Goal: Use online tool/utility: Use online tool/utility

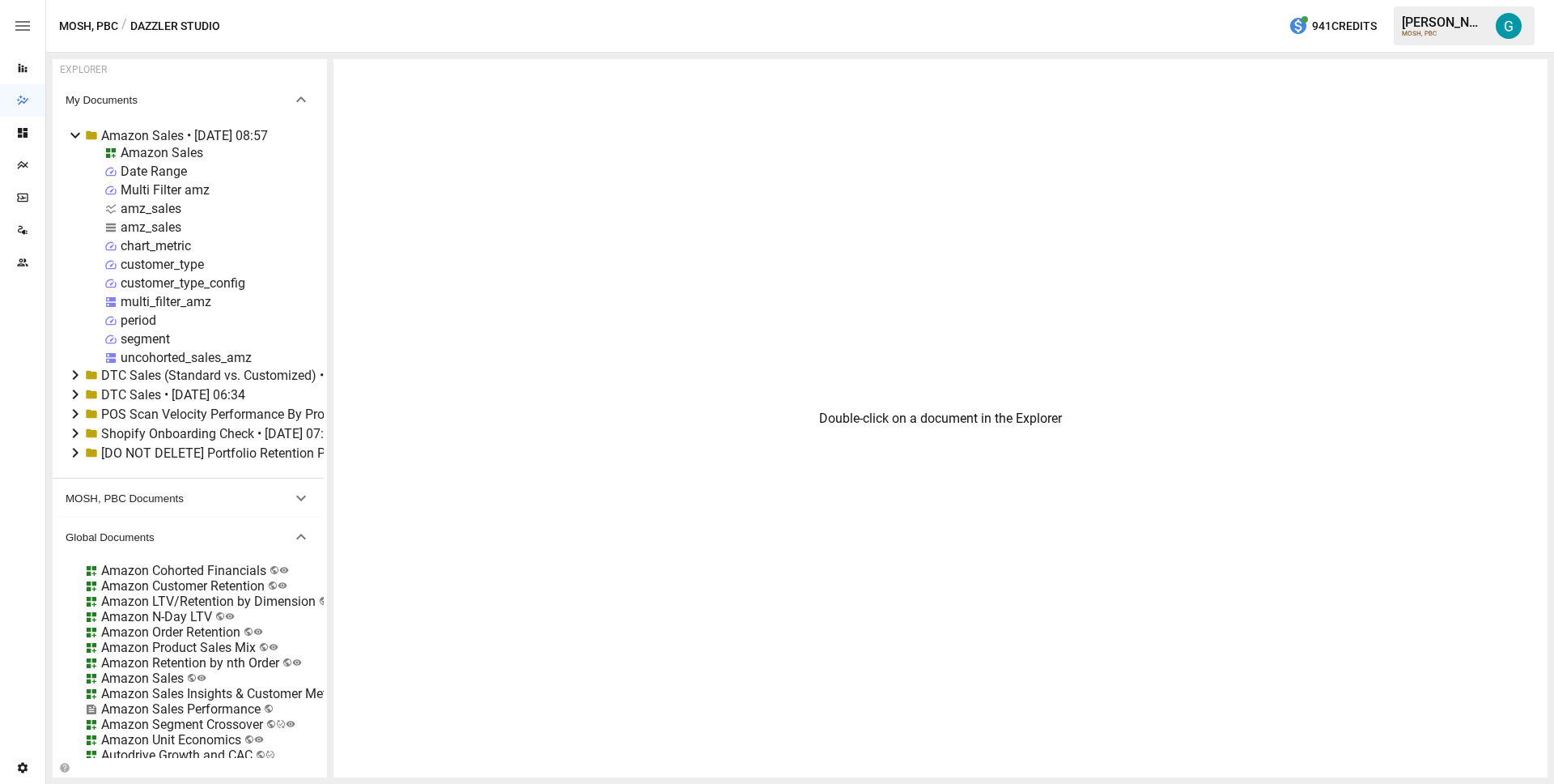
click at [163, 151] on div "Amazon Sales" at bounding box center [162, 152] width 83 height 15
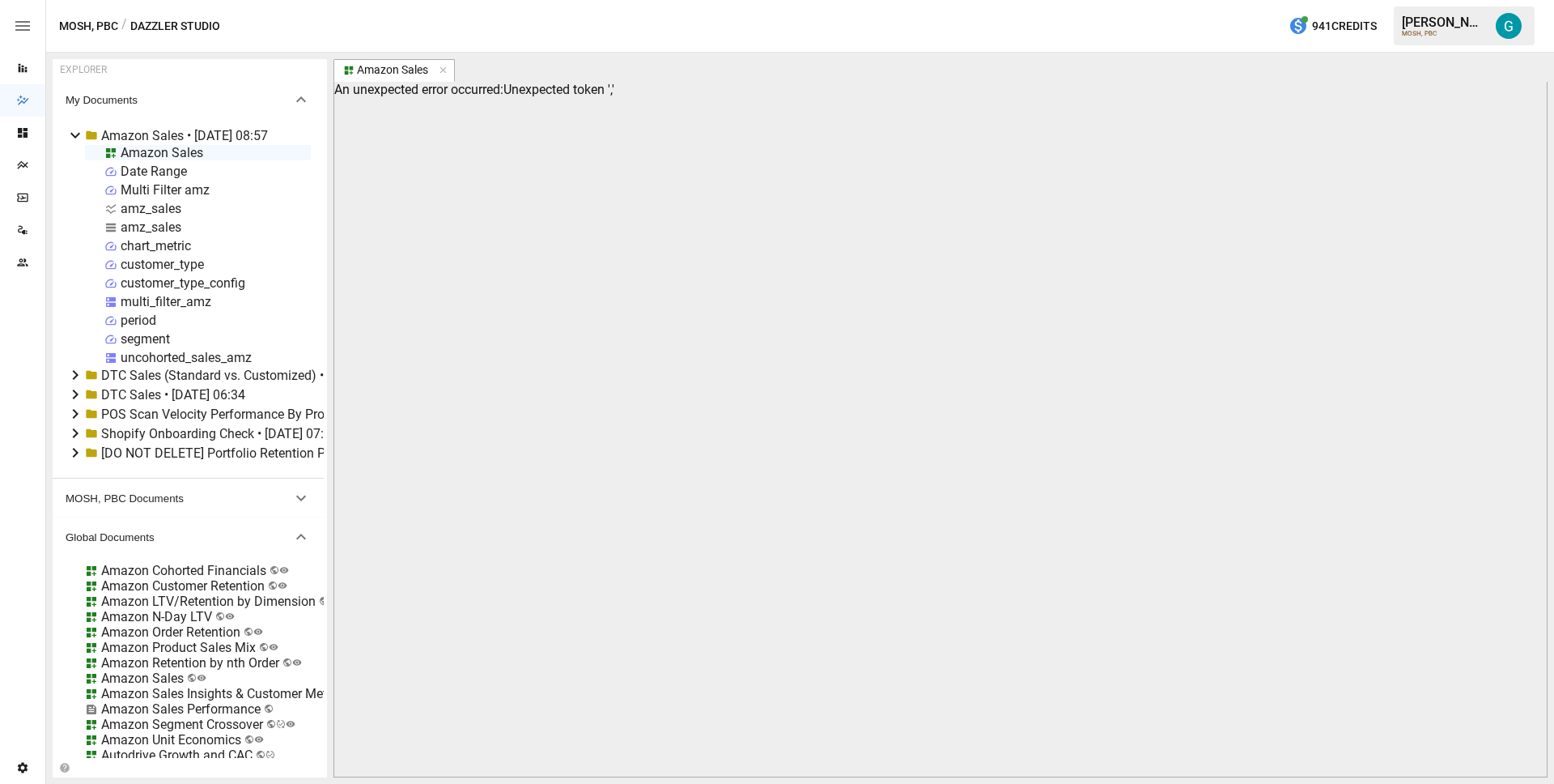
click at [147, 348] on div "Amazon Sales Date Range Multi Filter amz amz_sales amz_sales chart_metric custo…" at bounding box center [197, 255] width 226 height 220
click at [149, 353] on div "uncohorted_sales_amz" at bounding box center [186, 357] width 132 height 15
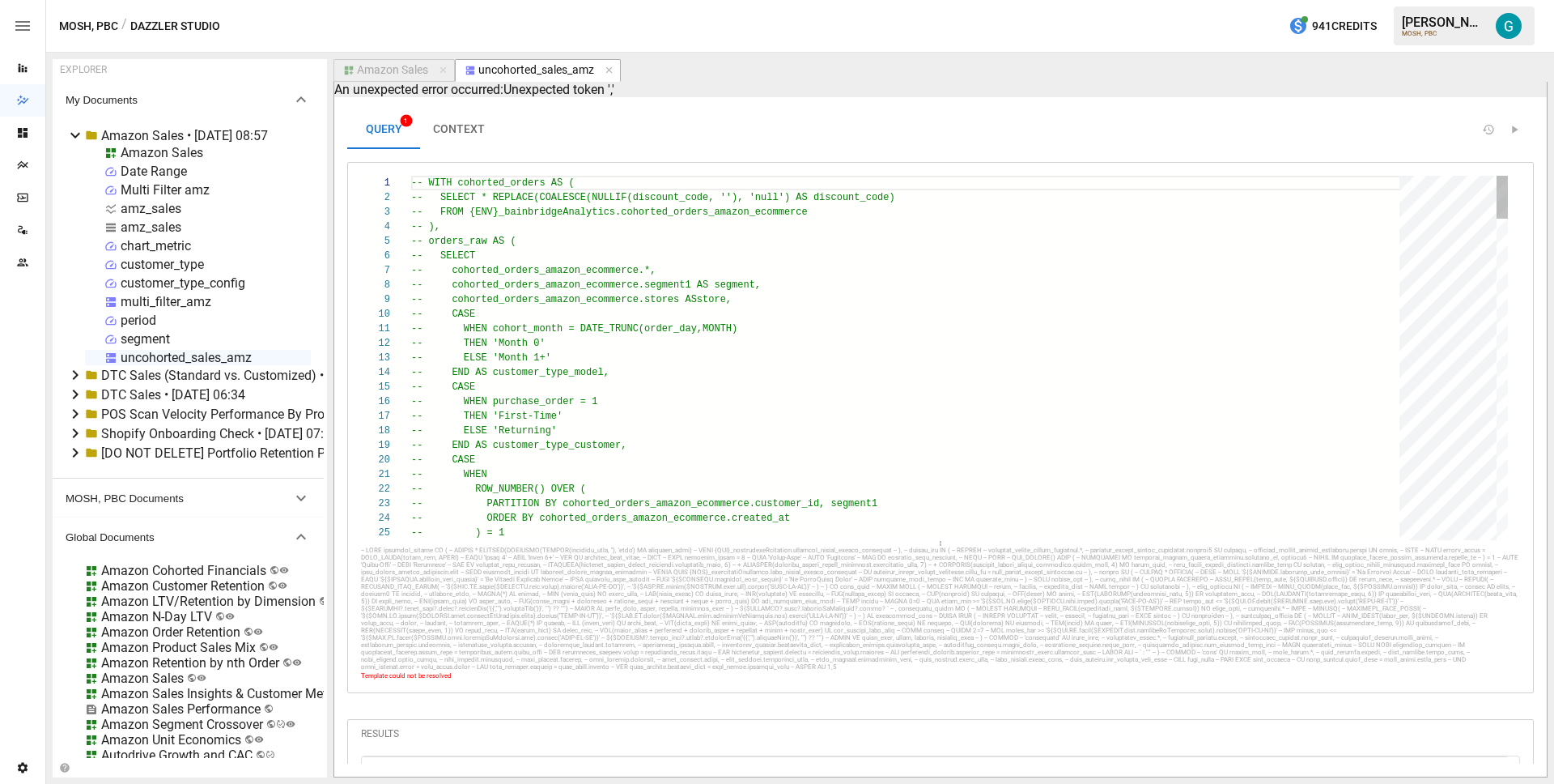
type textarea "**********"
click at [421, 73] on div "Amazon Sales" at bounding box center [393, 71] width 71 height 15
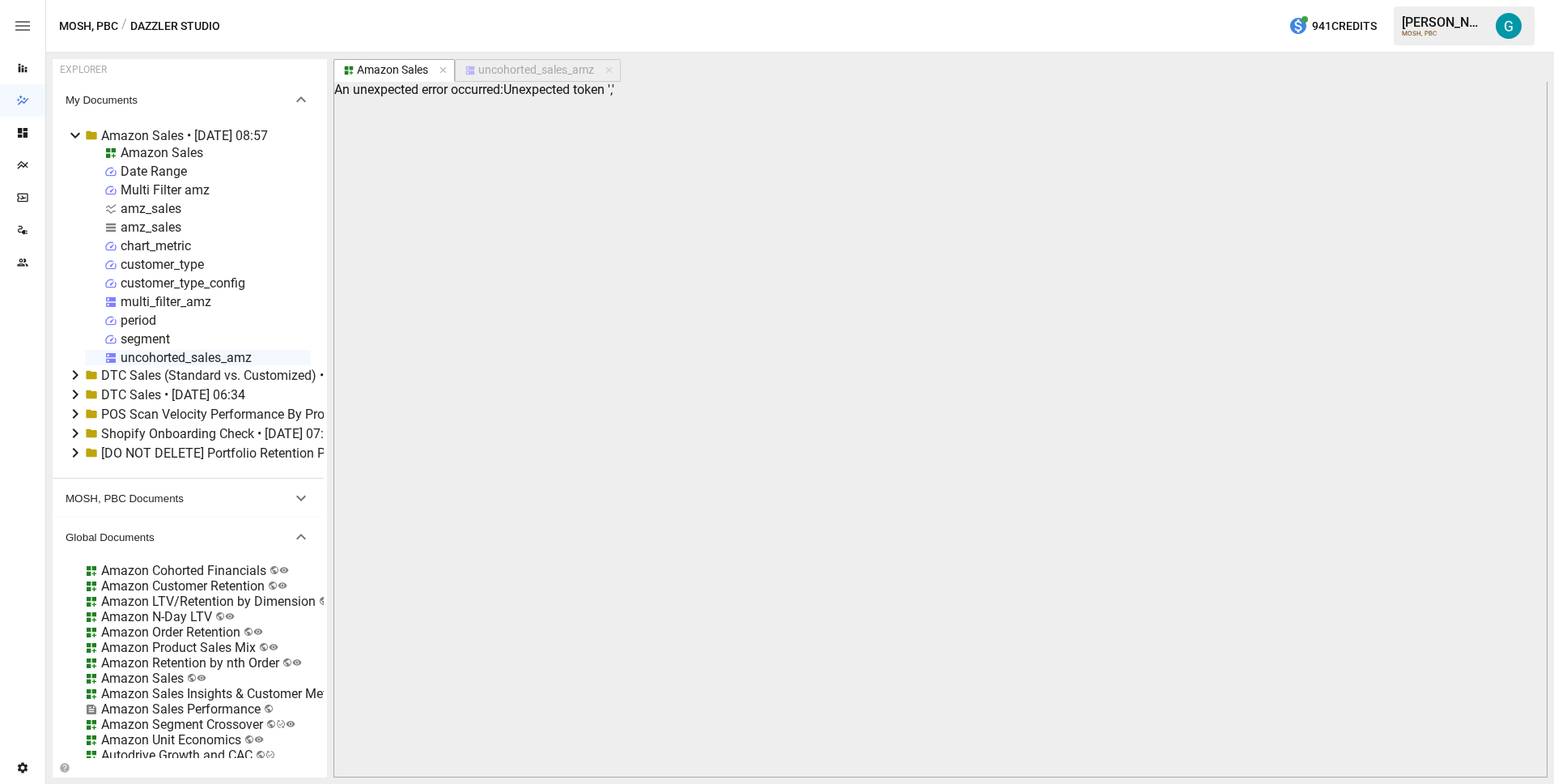
click at [169, 225] on div "amz_sales" at bounding box center [150, 227] width 61 height 15
select select "**********"
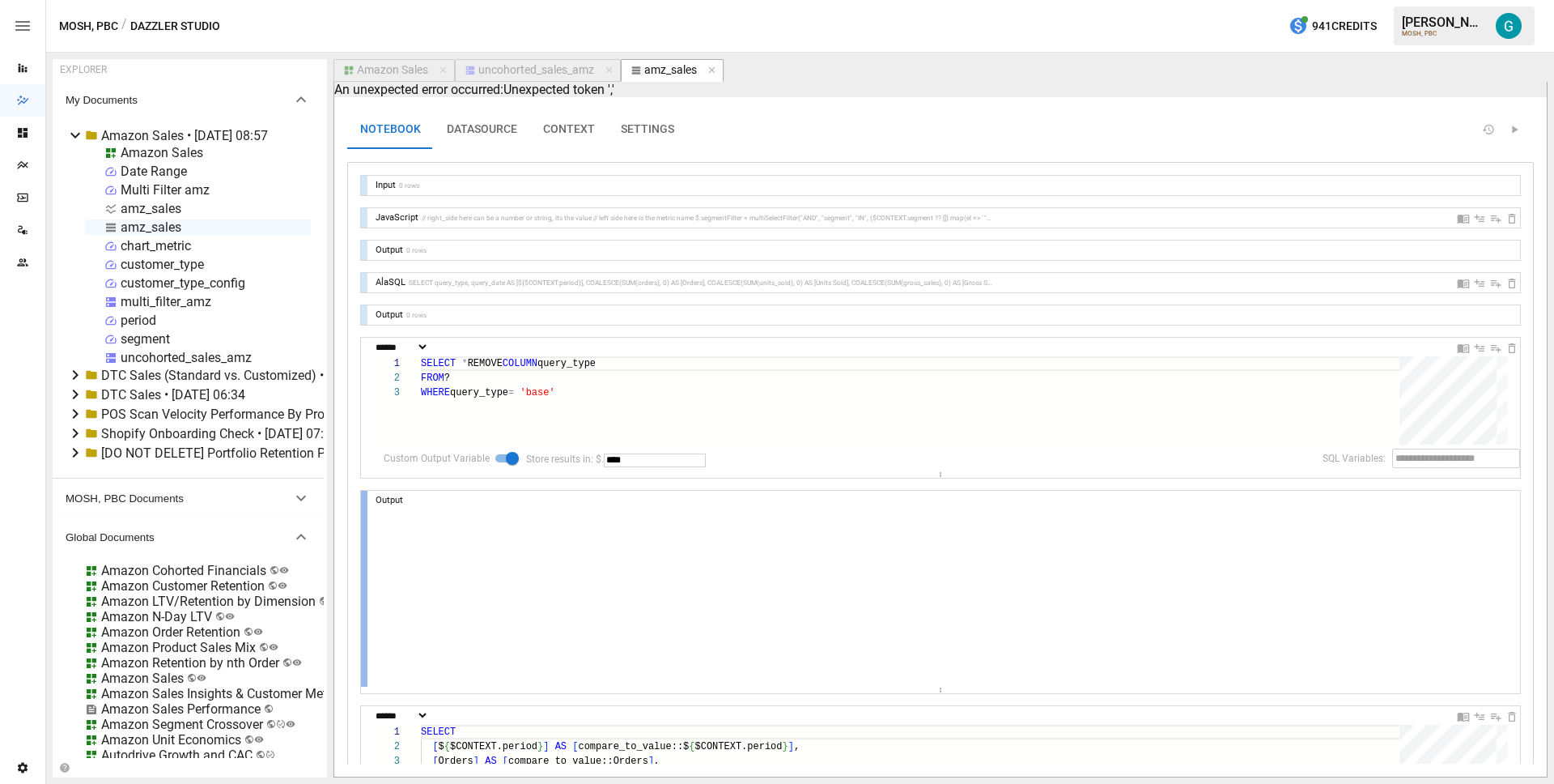
click at [365, 505] on div at bounding box center [364, 588] width 7 height 196
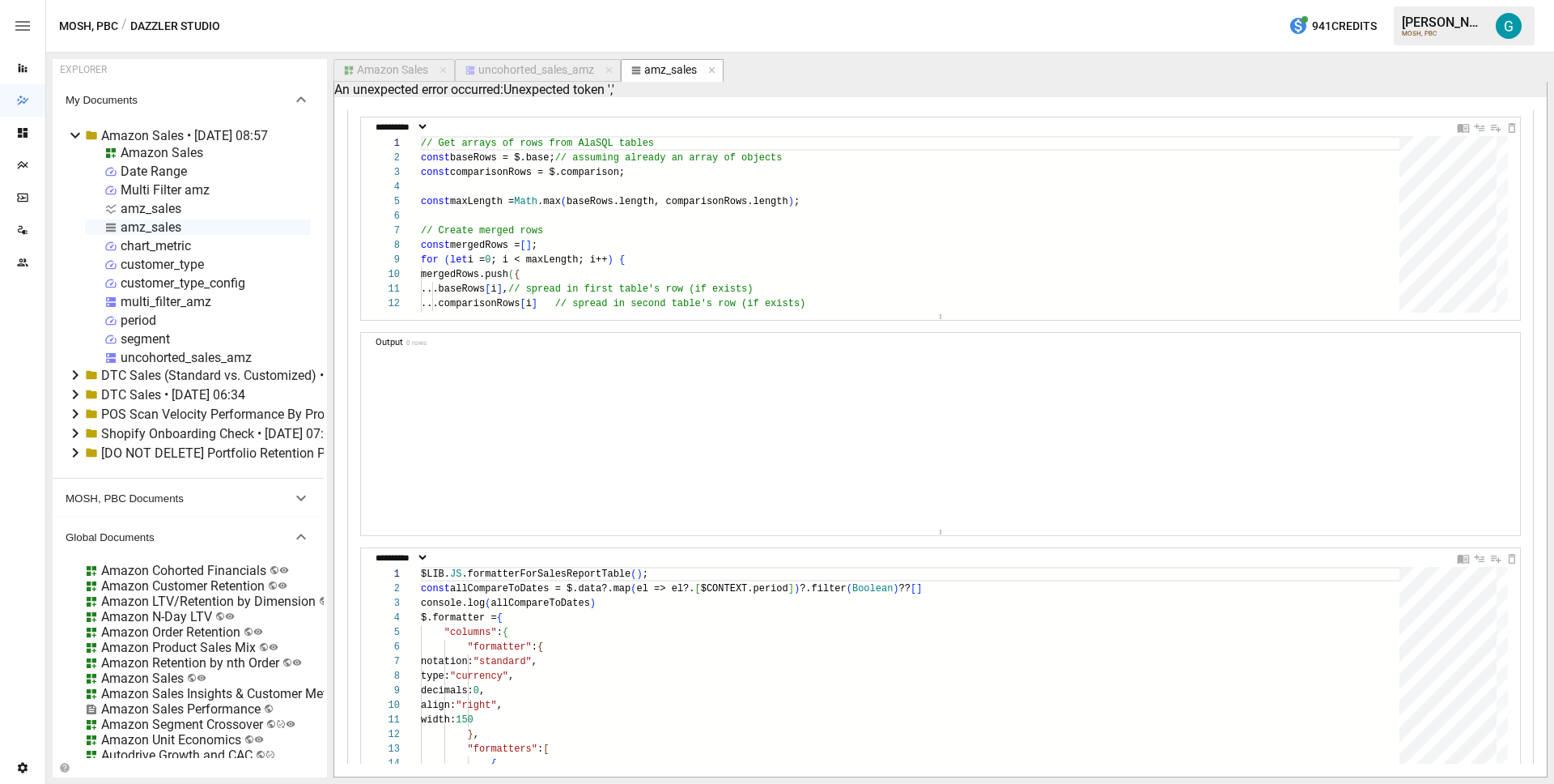
scroll to position [906, 0]
click at [363, 447] on div at bounding box center [364, 433] width 7 height 196
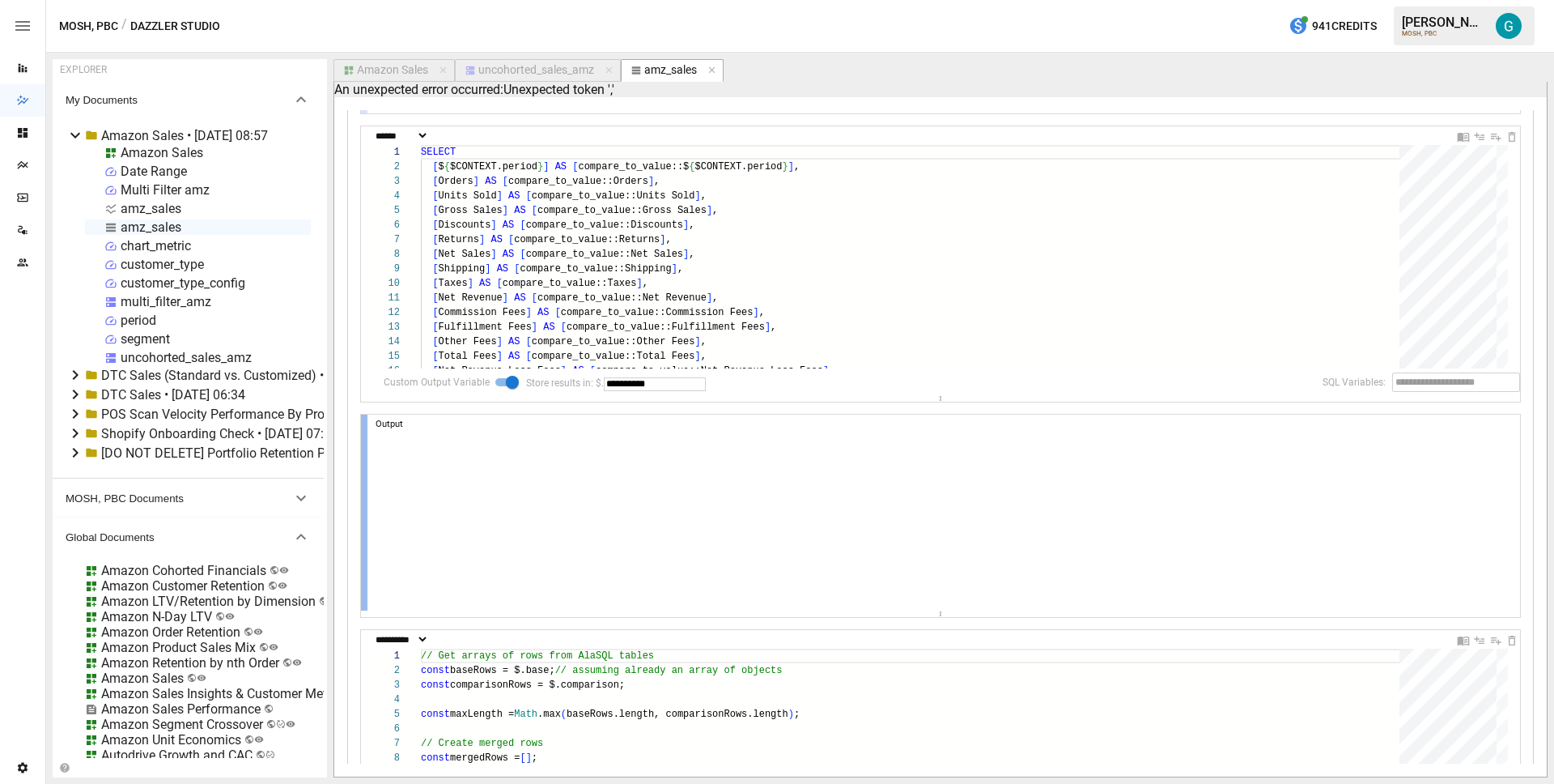
click at [367, 462] on div at bounding box center [364, 512] width 7 height 196
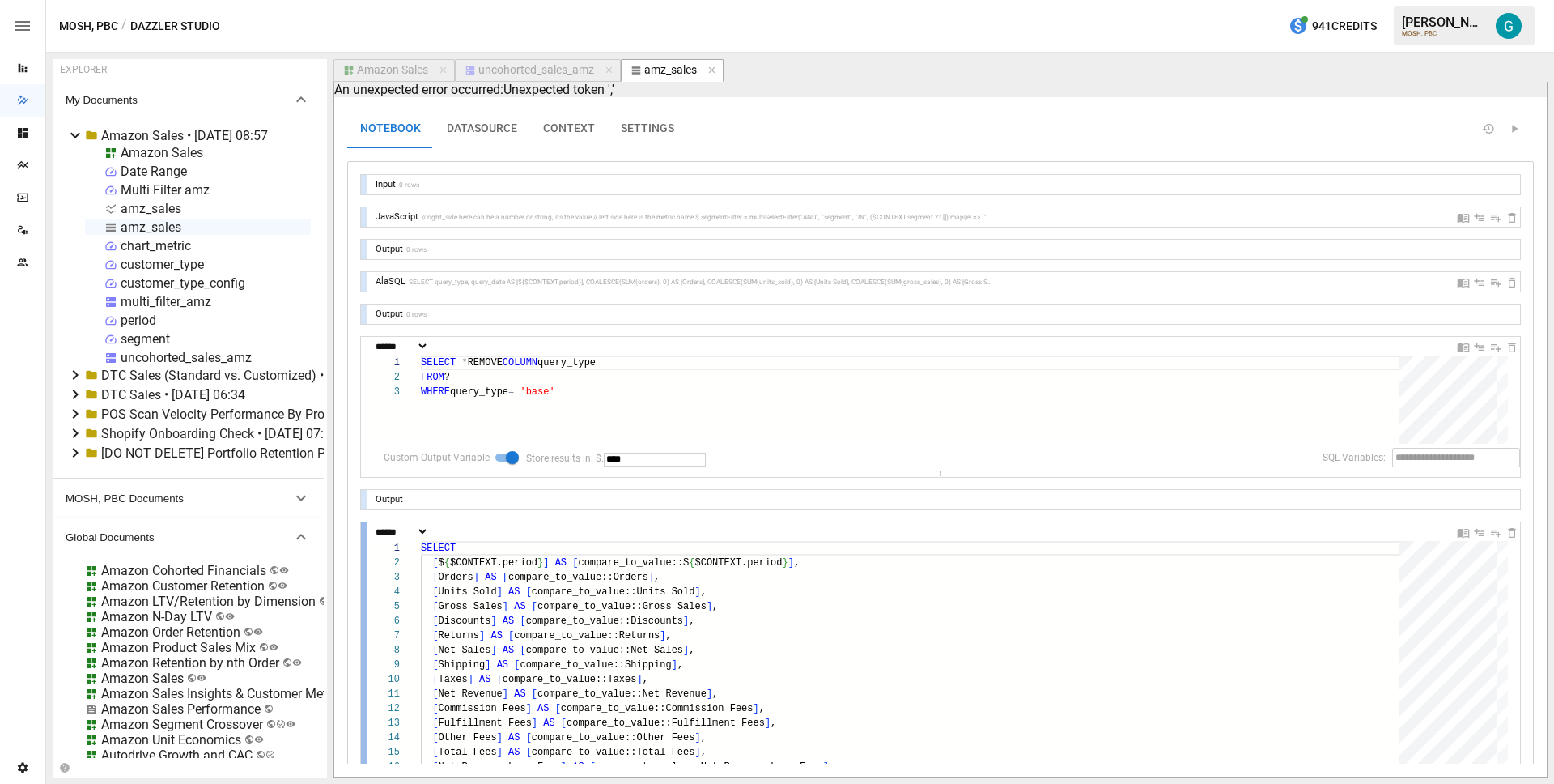
scroll to position [0, 0]
click at [544, 61] on button "uncohorted_sales_amz" at bounding box center [538, 71] width 166 height 23
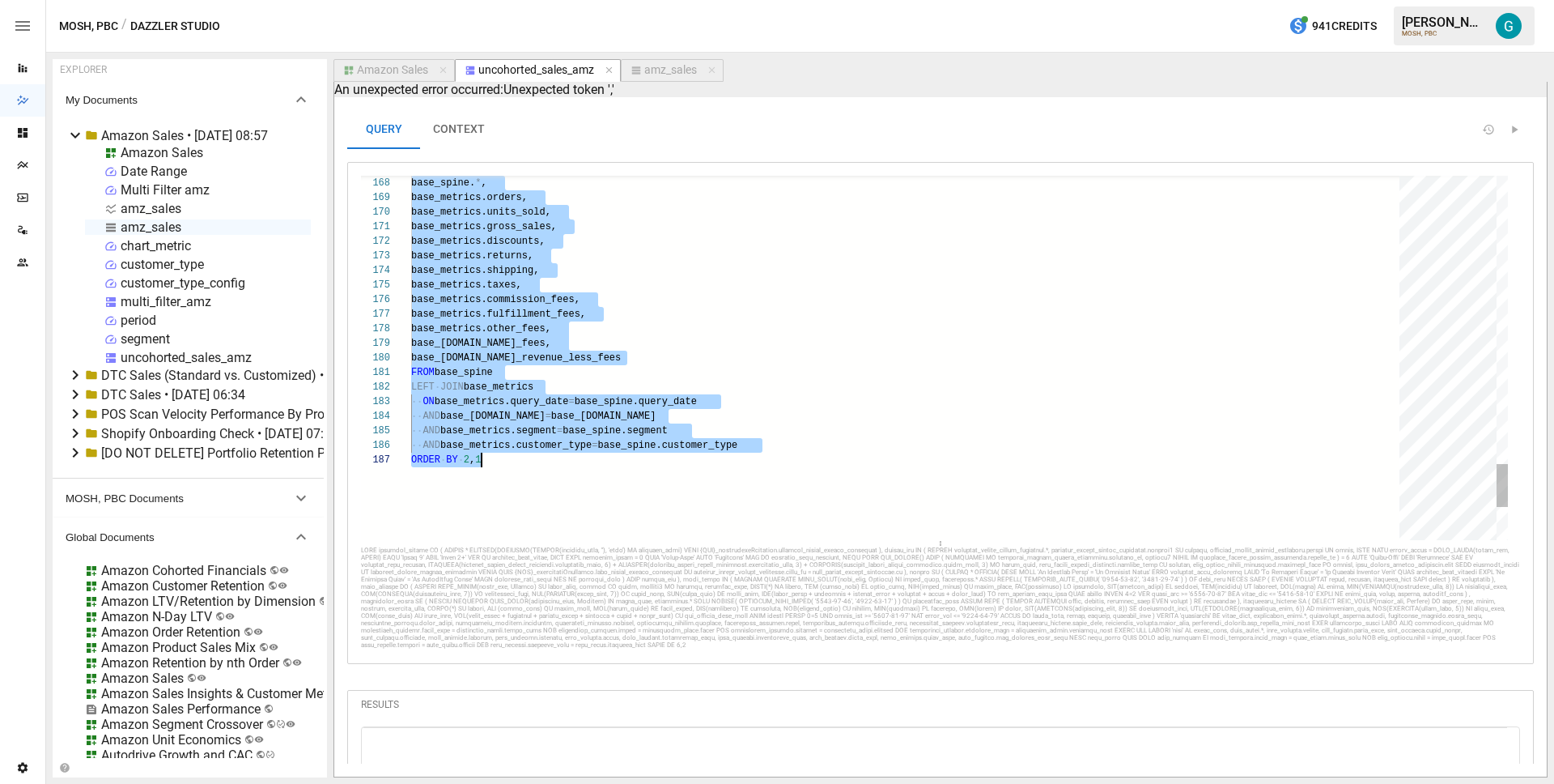
scroll to position [0, 71]
type textarea "**********"
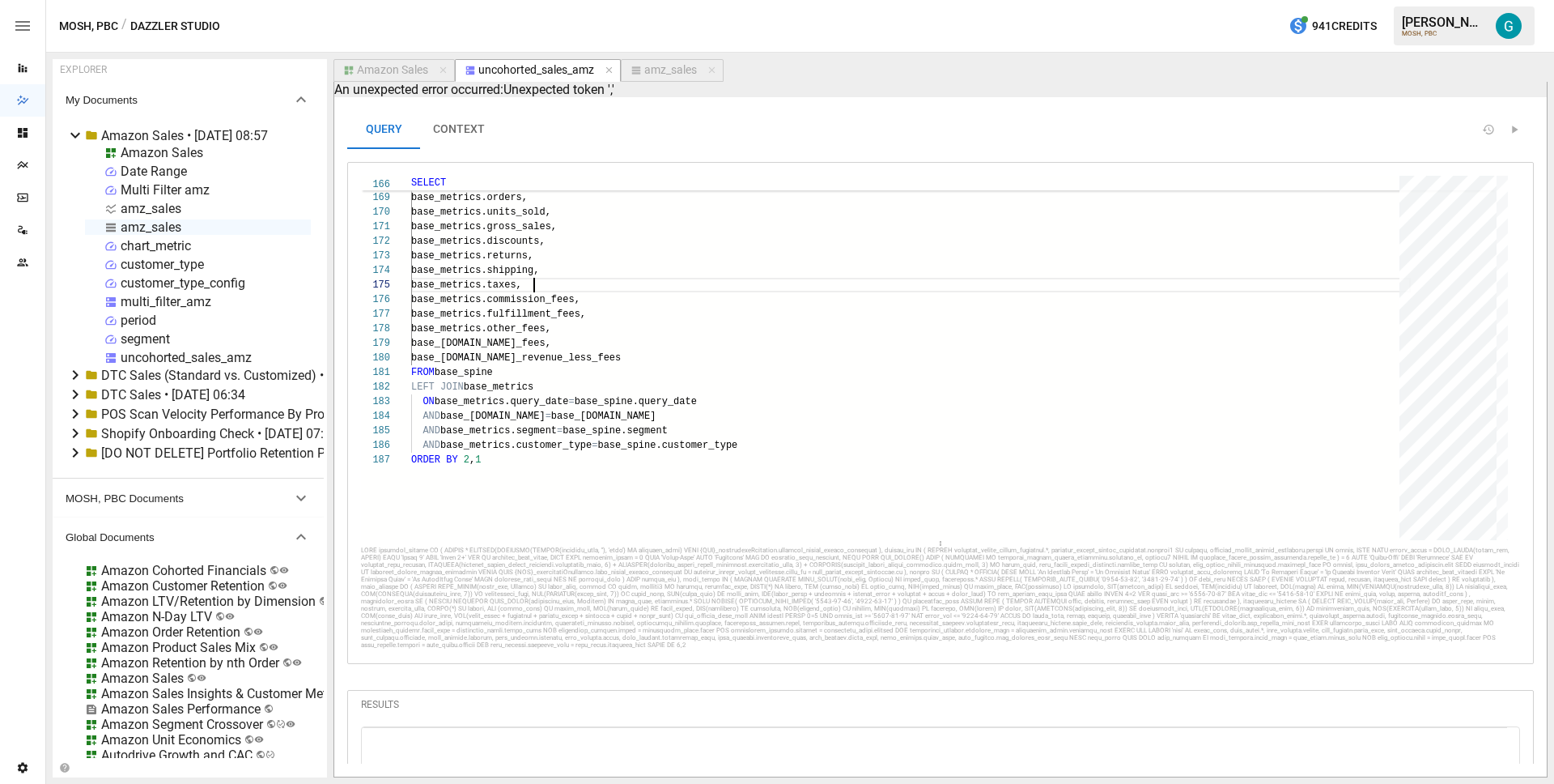
click at [661, 71] on div "amz_sales" at bounding box center [670, 71] width 53 height 15
select select "**********"
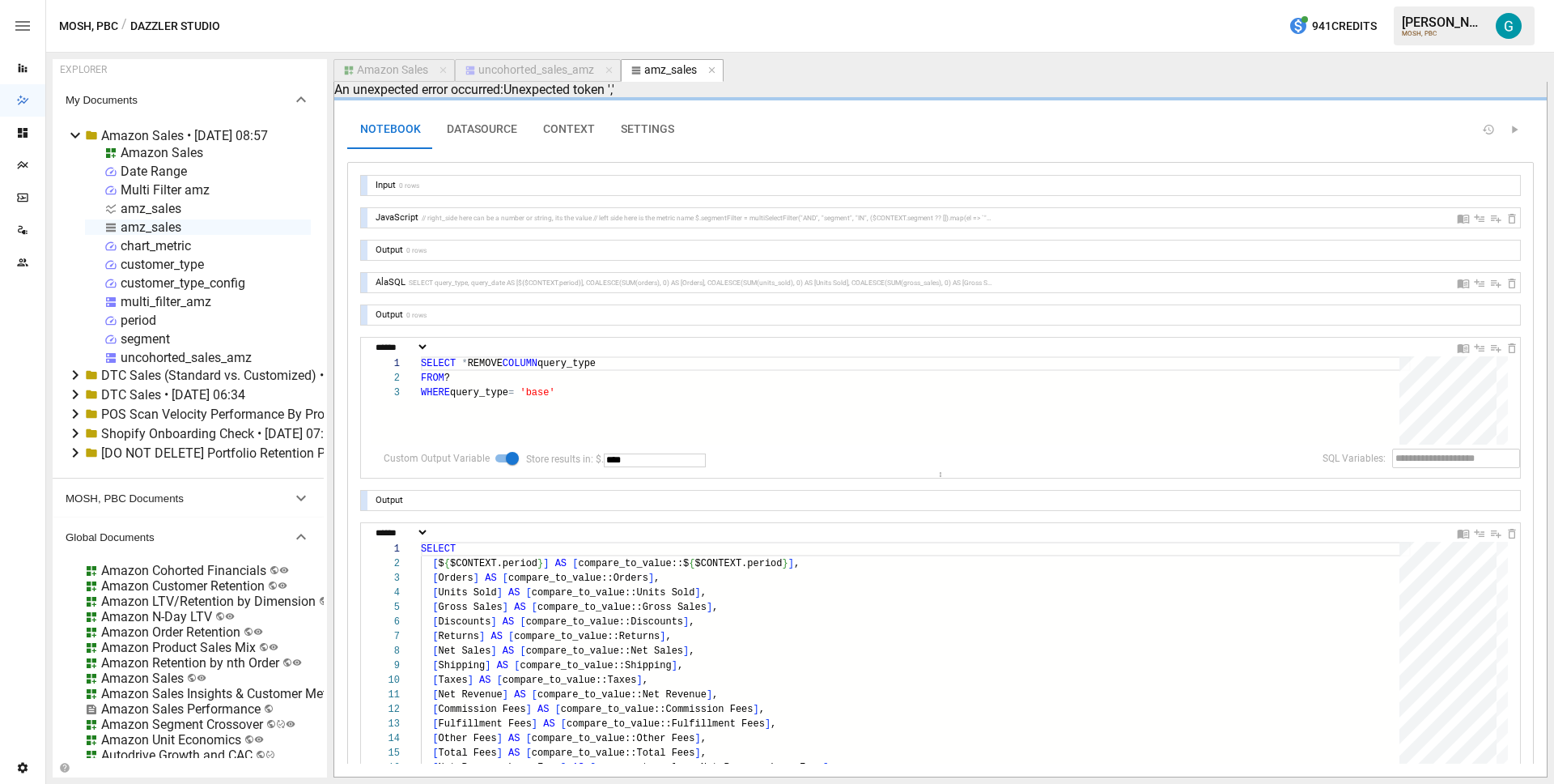
click at [412, 68] on div "Amazon Sales" at bounding box center [393, 71] width 71 height 15
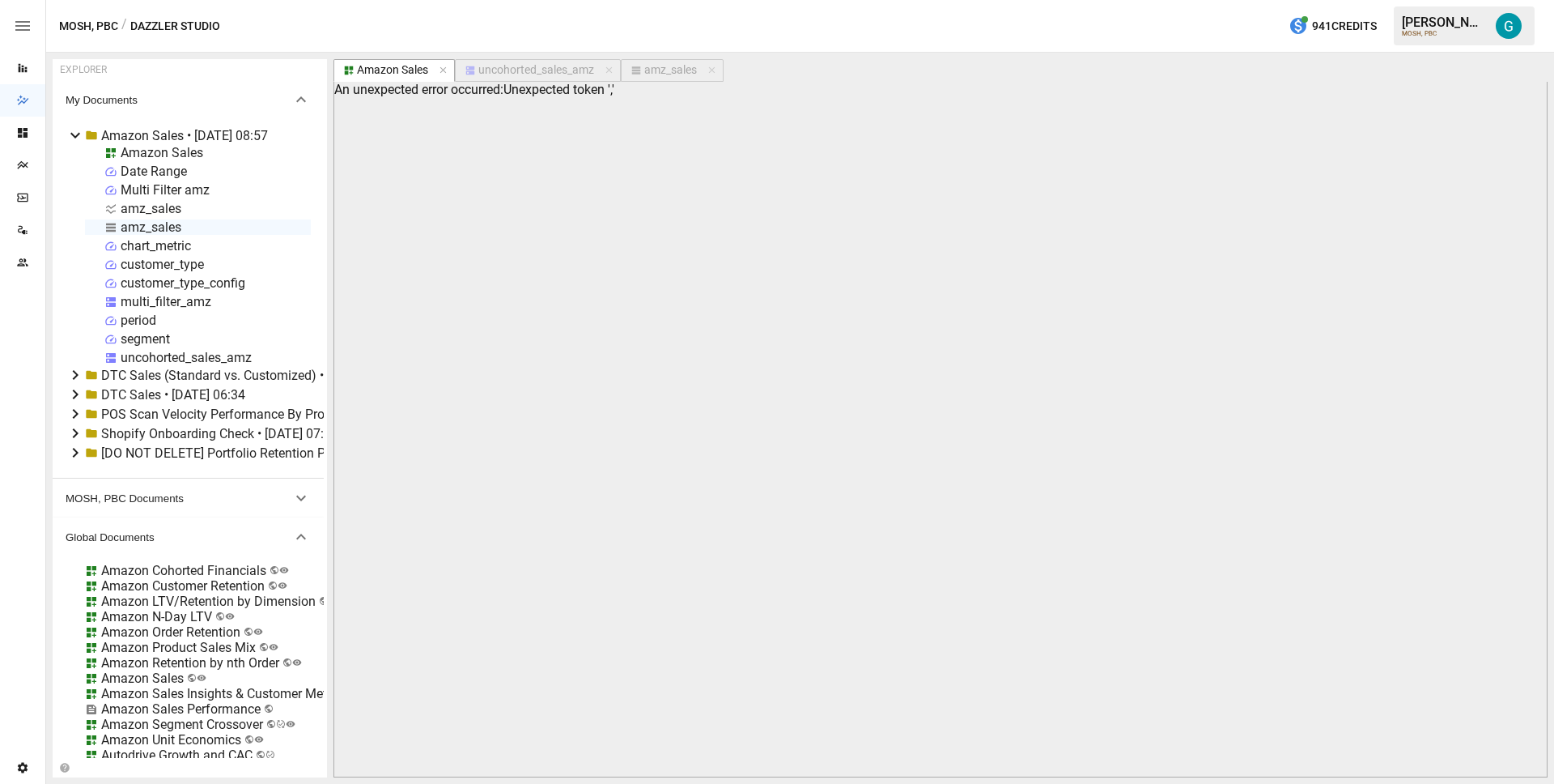
click at [189, 358] on div "uncohorted_sales_amz" at bounding box center [186, 357] width 132 height 15
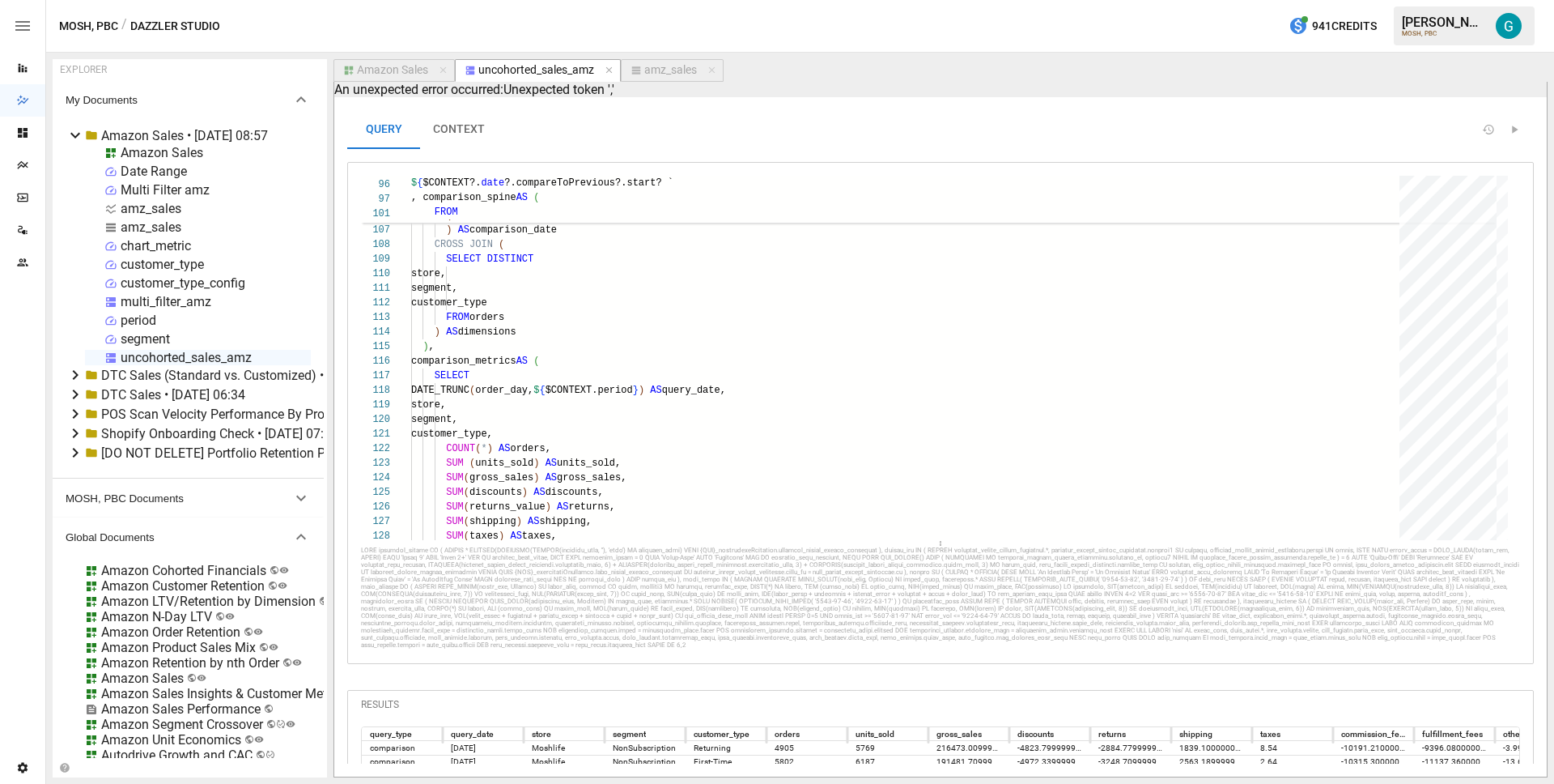
click at [660, 70] on div "amz_sales" at bounding box center [670, 71] width 53 height 15
select select "**********"
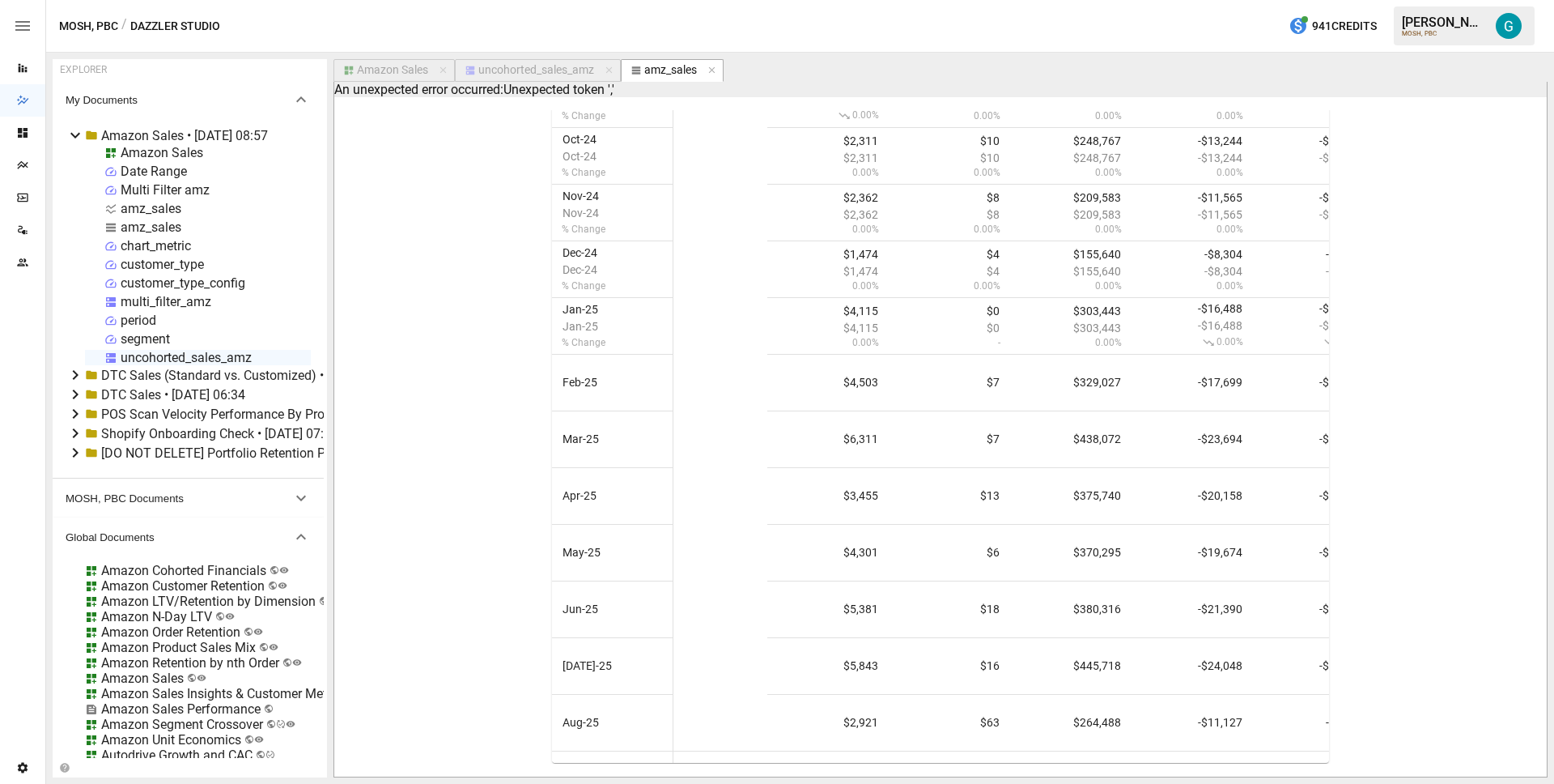
scroll to position [0, 1044]
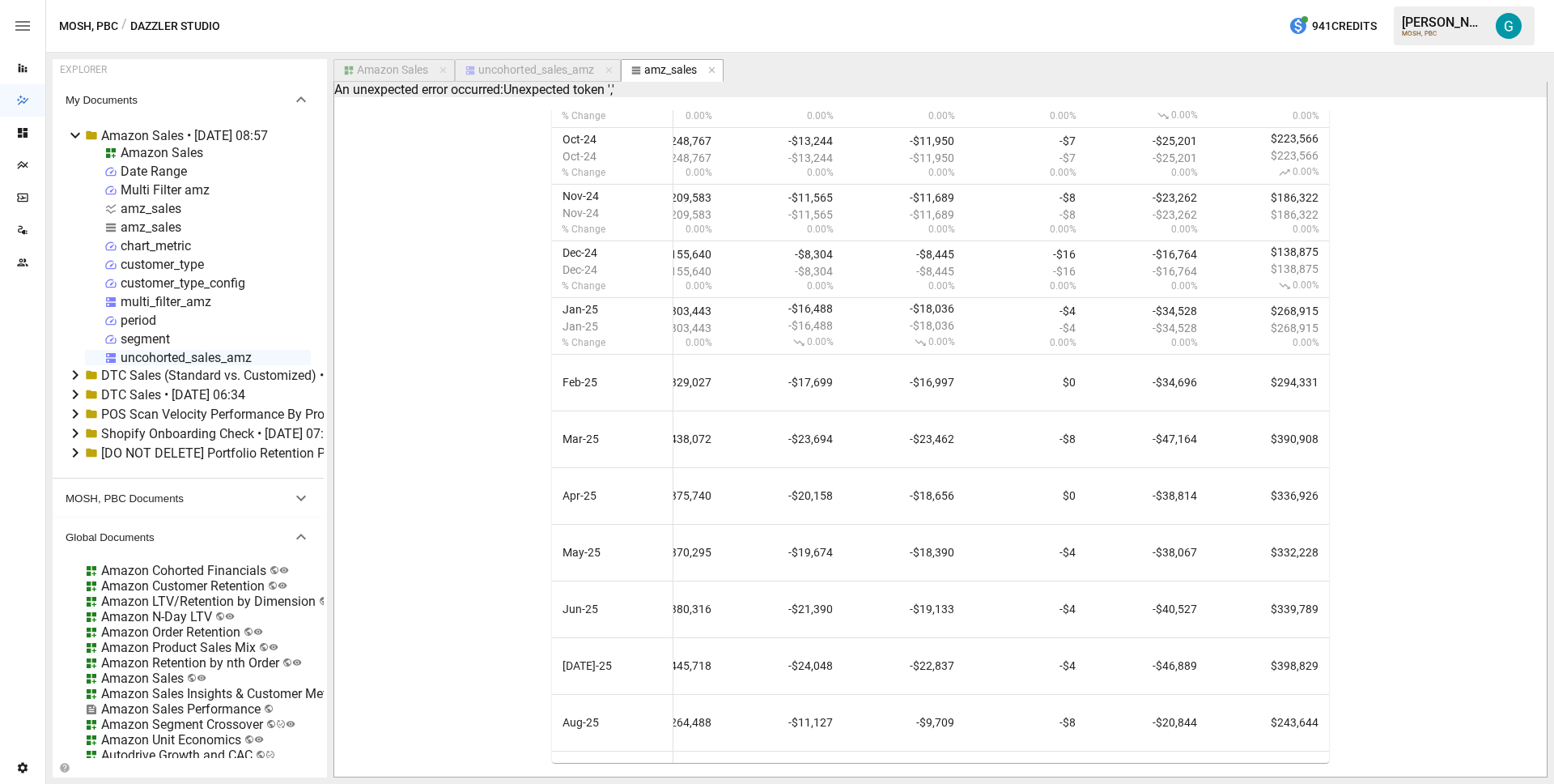
click at [376, 69] on div "Amazon Sales" at bounding box center [393, 71] width 71 height 15
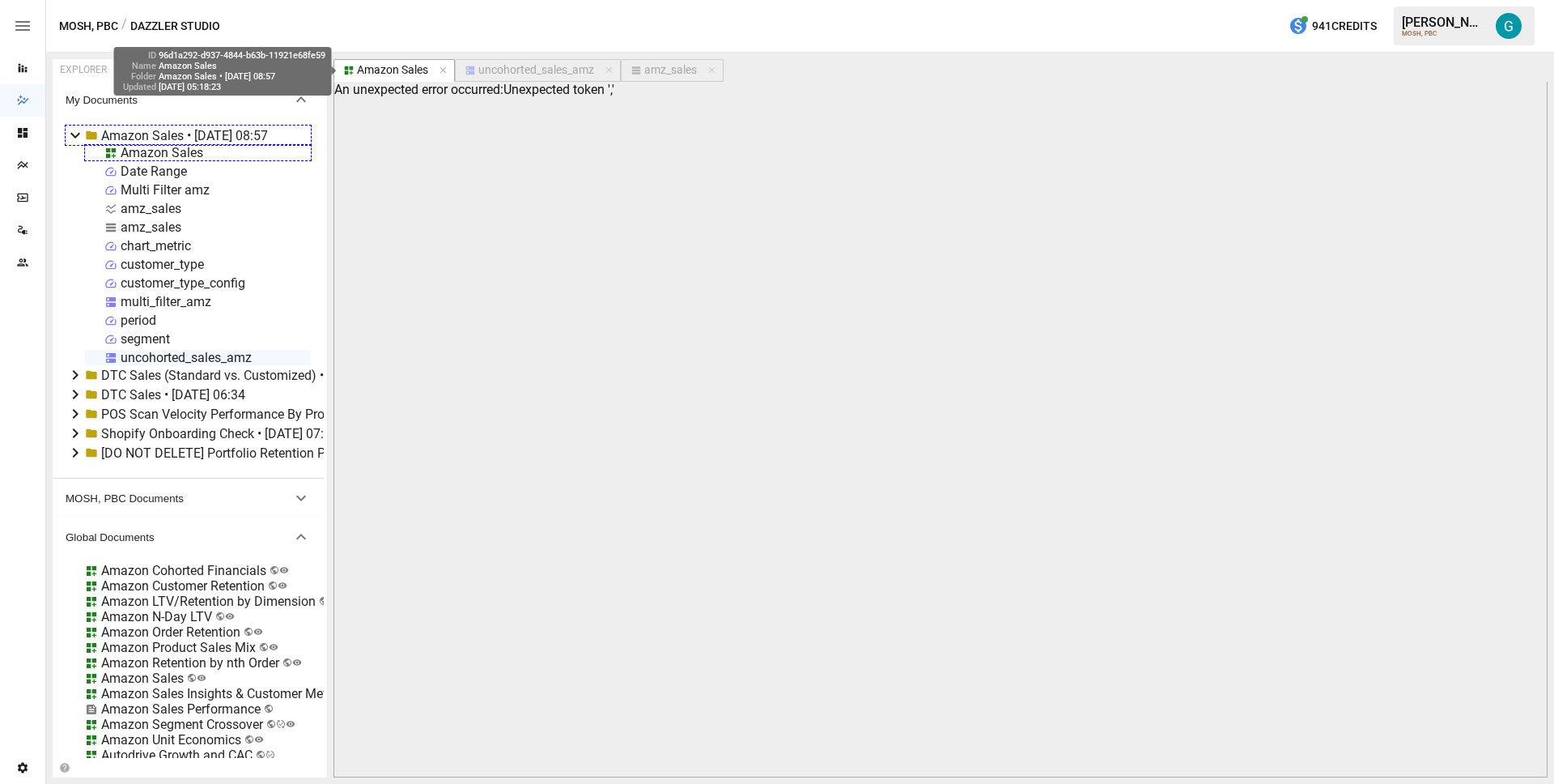
click at [192, 58] on div "96d1a292-d937-4844-b63b-11921e68fe59" at bounding box center [242, 55] width 166 height 10
copy div "96d1a292-d937-4844-b63b-11921e68fe59"
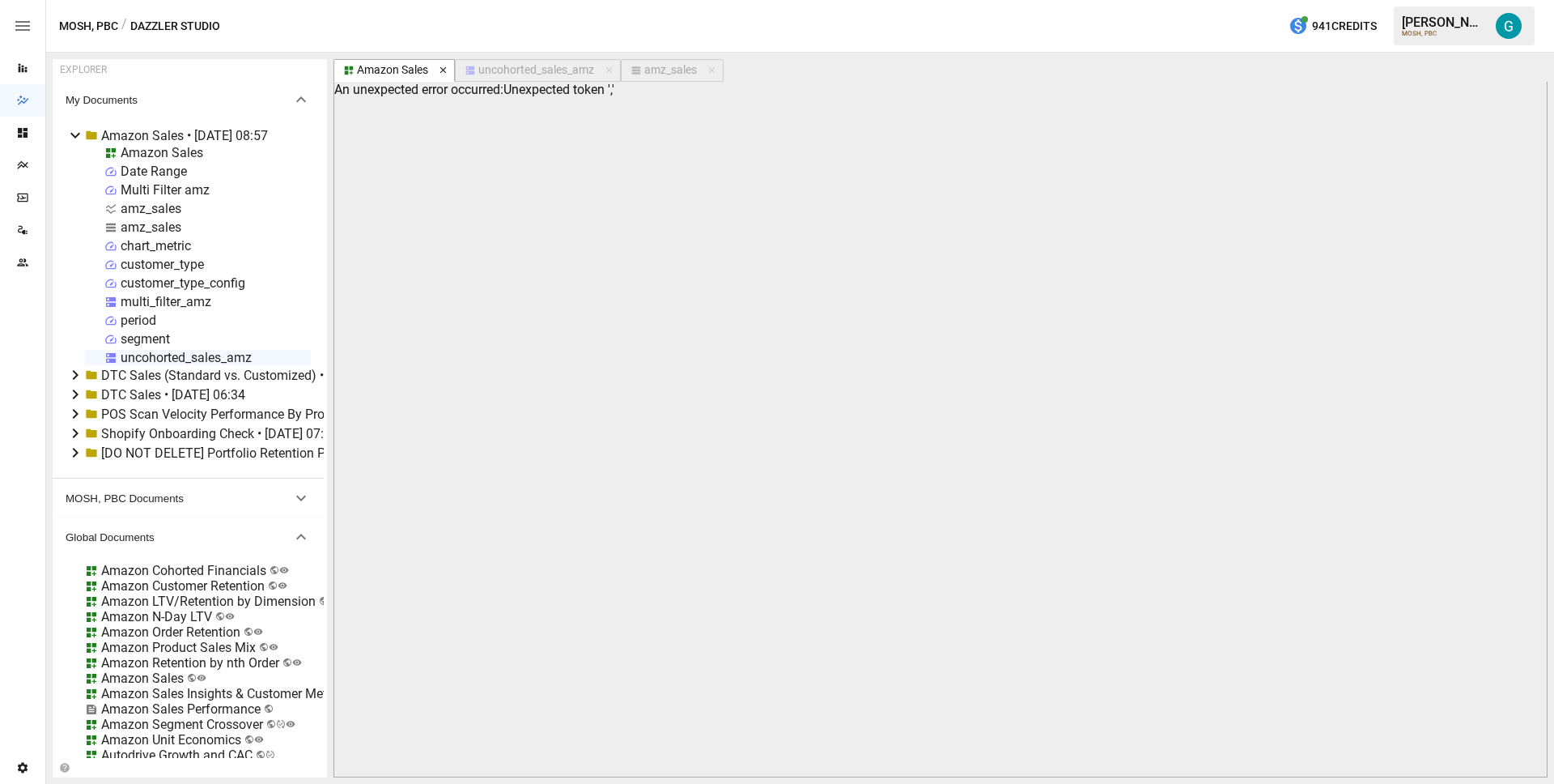
click at [445, 70] on icon "button" at bounding box center [443, 70] width 7 height 7
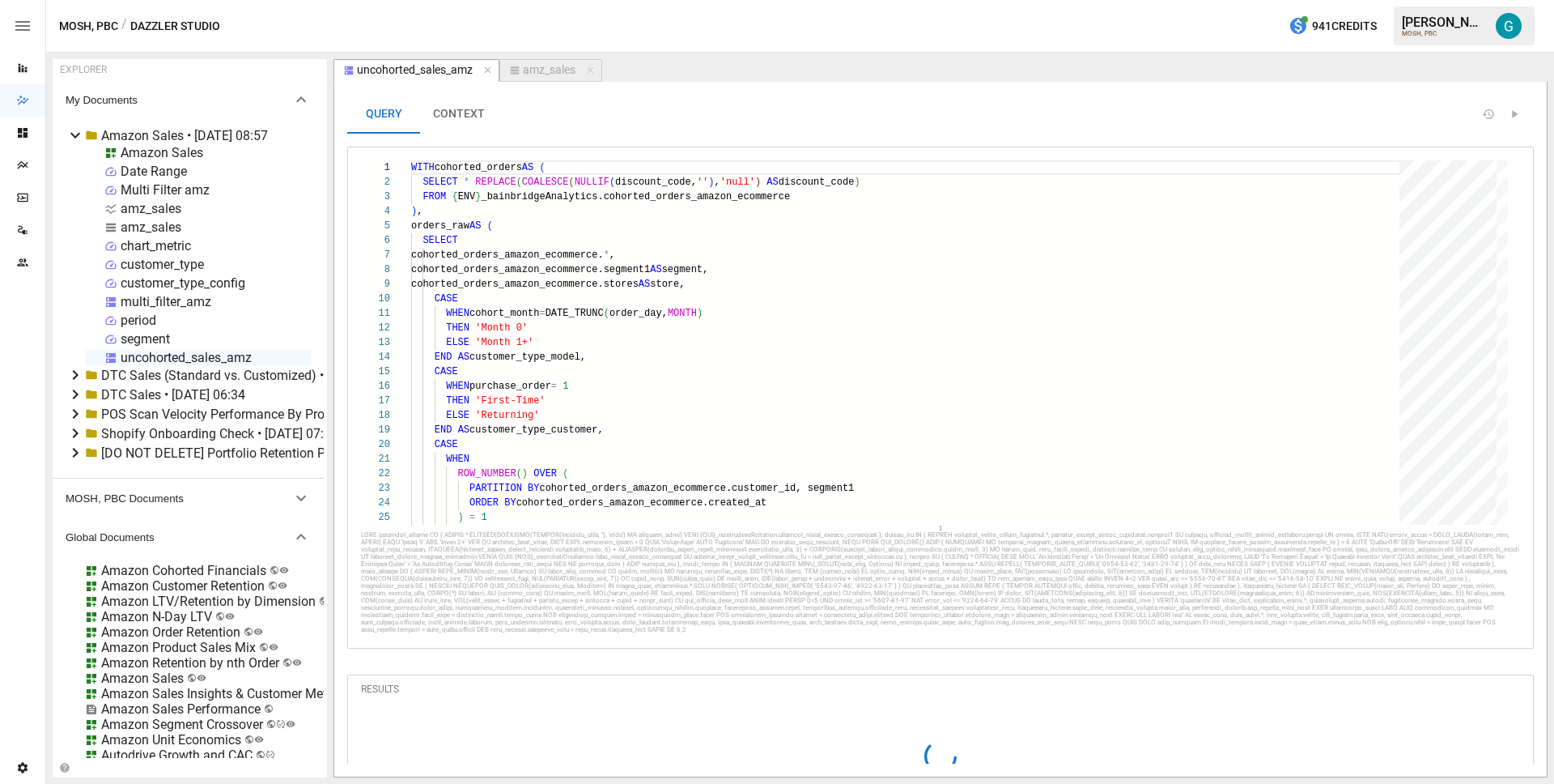
click at [194, 149] on div "Amazon Sales" at bounding box center [162, 152] width 83 height 15
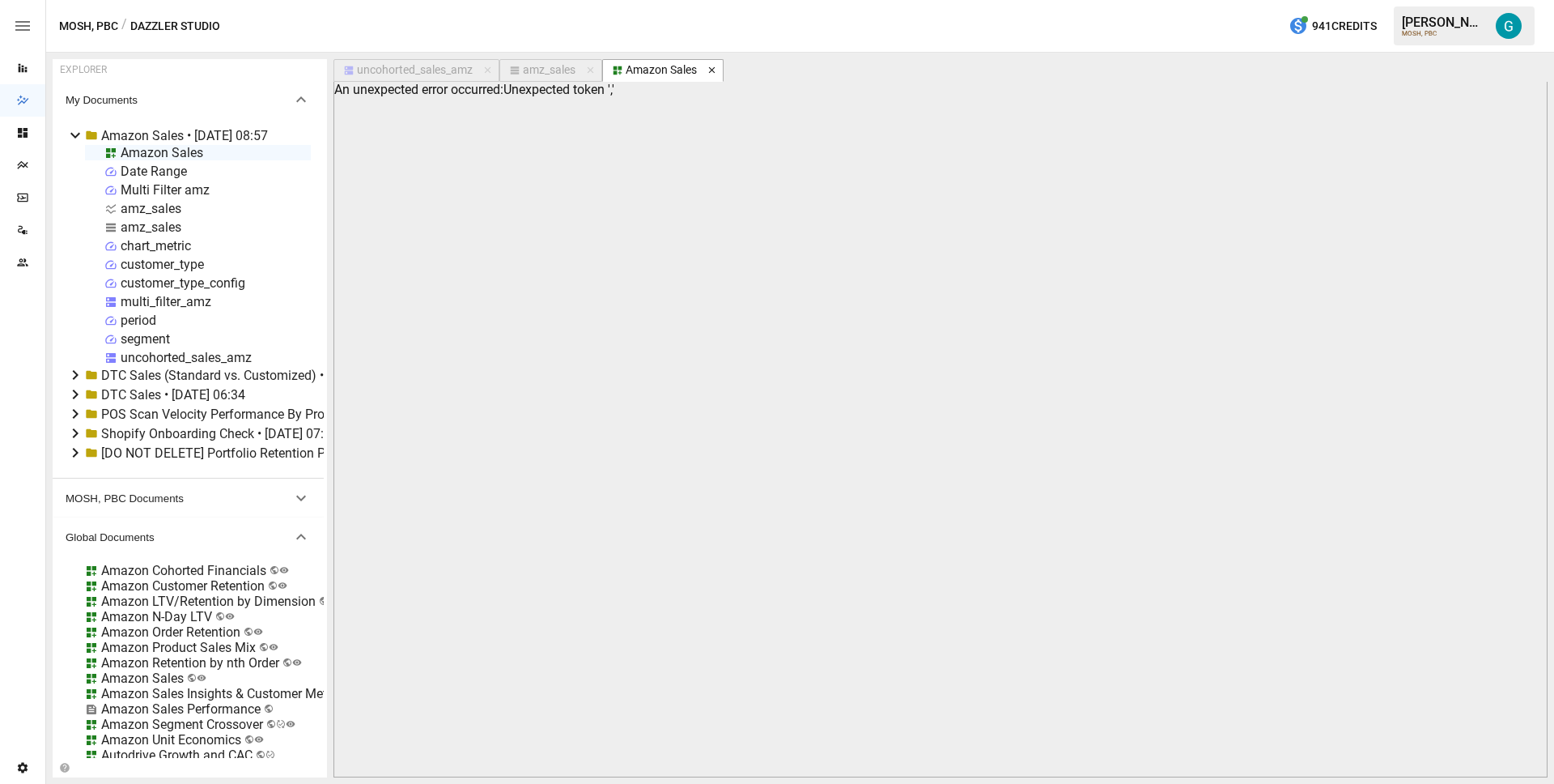
click at [714, 71] on icon "button" at bounding box center [711, 70] width 7 height 7
